Goal: Task Accomplishment & Management: Use online tool/utility

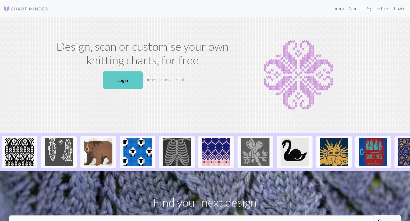
click at [130, 78] on link "Login" at bounding box center [123, 80] width 40 height 18
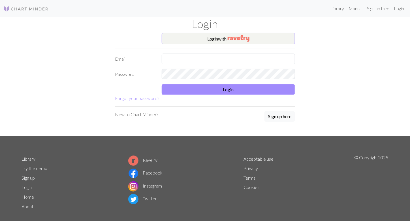
drag, startPoint x: 130, startPoint y: 78, endPoint x: 191, endPoint y: 57, distance: 65.1
click at [191, 57] on input "text" at bounding box center [228, 59] width 133 height 11
type input "[EMAIL_ADDRESS][DOMAIN_NAME]"
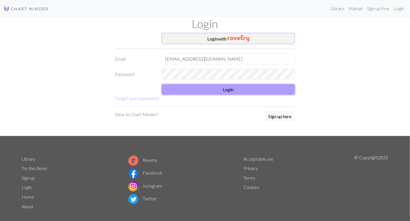
click at [206, 86] on button "Login" at bounding box center [228, 89] width 133 height 11
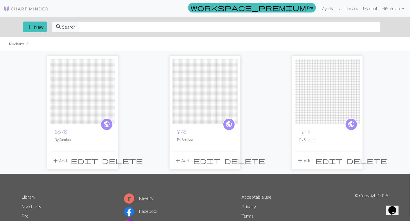
click at [93, 86] on img at bounding box center [82, 91] width 65 height 65
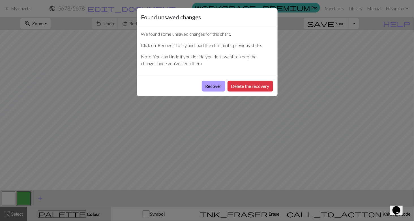
click at [207, 87] on button "Recover" at bounding box center [213, 86] width 23 height 11
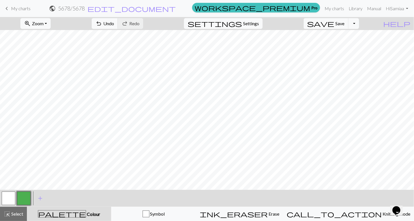
scroll to position [34, 0]
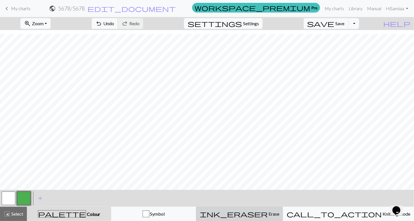
click at [266, 210] on span "ink_eraser" at bounding box center [234, 214] width 68 height 8
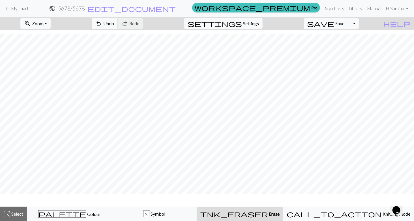
scroll to position [17, 0]
click at [268, 214] on span "Erase" at bounding box center [274, 213] width 12 height 5
click at [237, 210] on div "ink_eraser Erase Erase" at bounding box center [240, 213] width 80 height 7
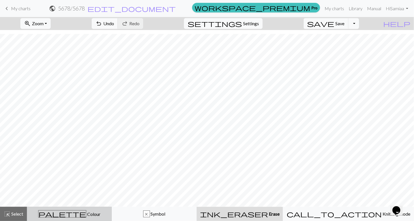
click at [87, 208] on button "palette Colour Colour" at bounding box center [69, 214] width 85 height 14
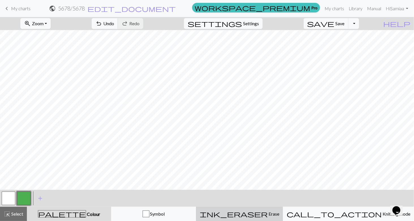
click at [265, 214] on span "ink_eraser" at bounding box center [234, 214] width 68 height 8
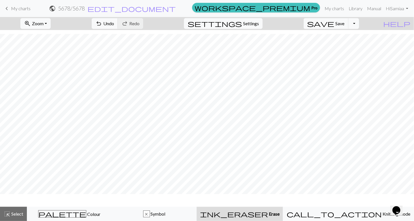
click at [266, 215] on span "ink_eraser" at bounding box center [234, 214] width 68 height 8
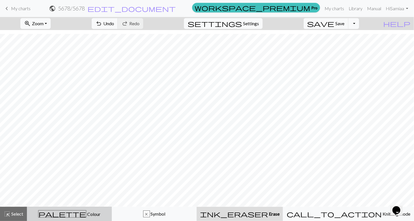
click at [66, 210] on span "palette" at bounding box center [63, 214] width 48 height 8
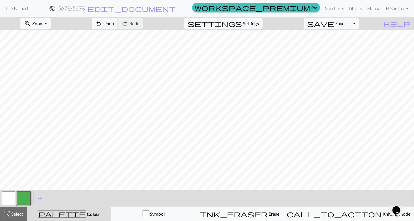
click at [22, 200] on button "button" at bounding box center [24, 198] width 14 height 14
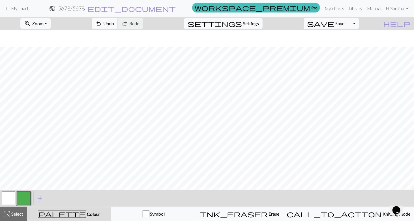
scroll to position [34, 0]
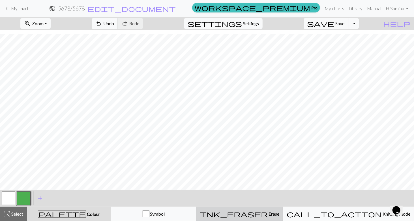
click at [260, 212] on span "ink_eraser" at bounding box center [234, 214] width 68 height 8
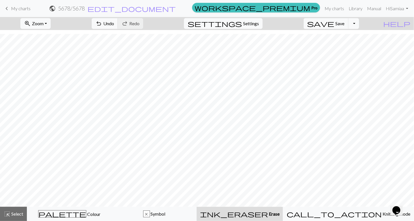
scroll to position [17, 0]
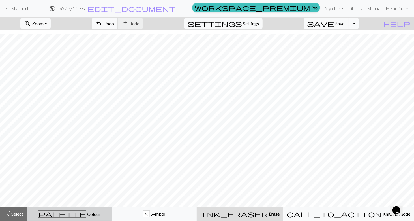
click at [102, 210] on div "palette Colour Colour" at bounding box center [70, 213] width 78 height 7
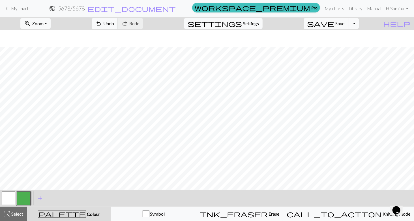
scroll to position [34, 0]
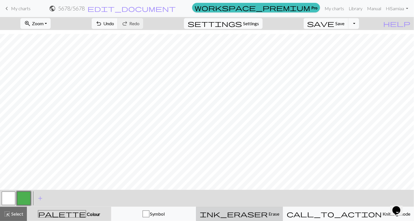
click at [265, 215] on span "ink_eraser" at bounding box center [234, 214] width 68 height 8
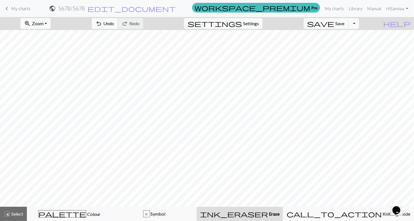
scroll to position [112, 0]
